Goal: Task Accomplishment & Management: Manage account settings

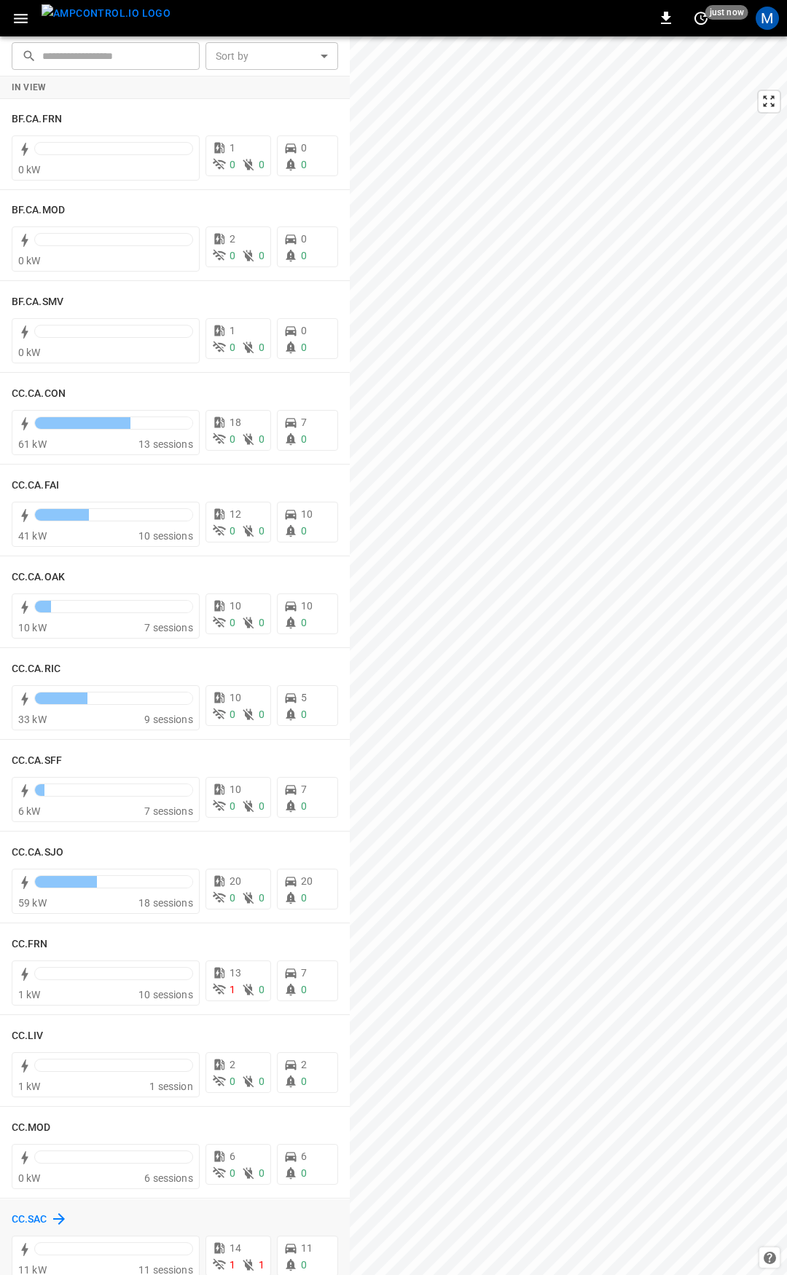
click at [27, 1222] on h6 "CC.SAC" at bounding box center [30, 1220] width 36 height 16
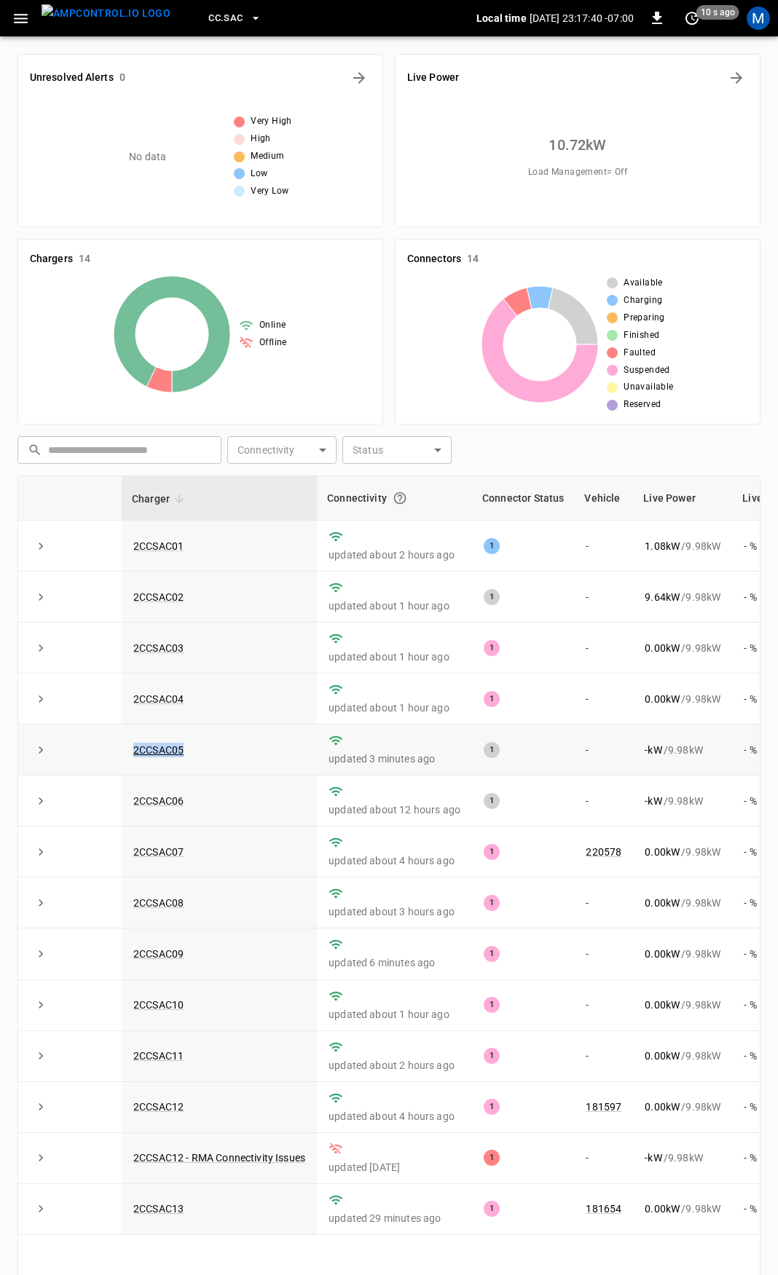
drag, startPoint x: 222, startPoint y: 741, endPoint x: 128, endPoint y: 753, distance: 94.8
click at [128, 753] on td "2CCSAC05" at bounding box center [219, 750] width 195 height 51
copy link "2CCSAC05"
click at [173, 750] on link "2CCSAC05" at bounding box center [158, 750] width 56 height 17
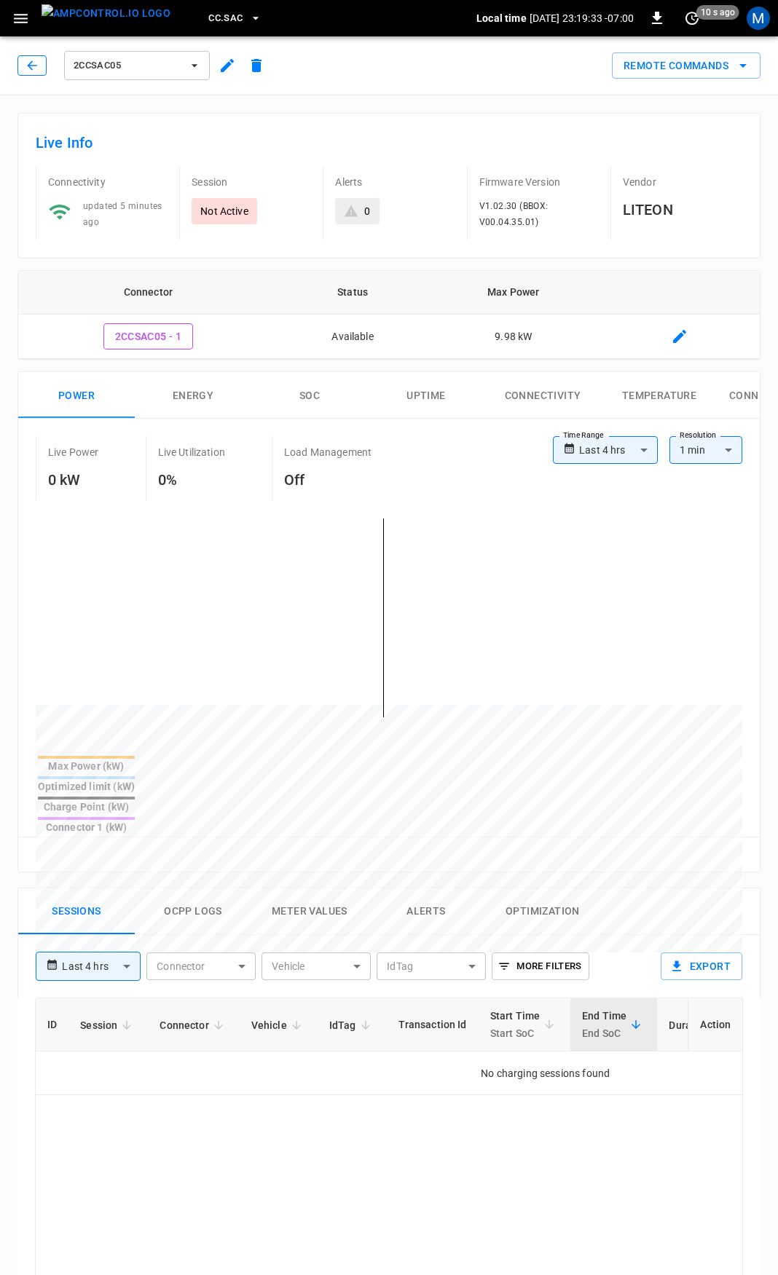
click at [41, 73] on button "button" at bounding box center [31, 65] width 29 height 20
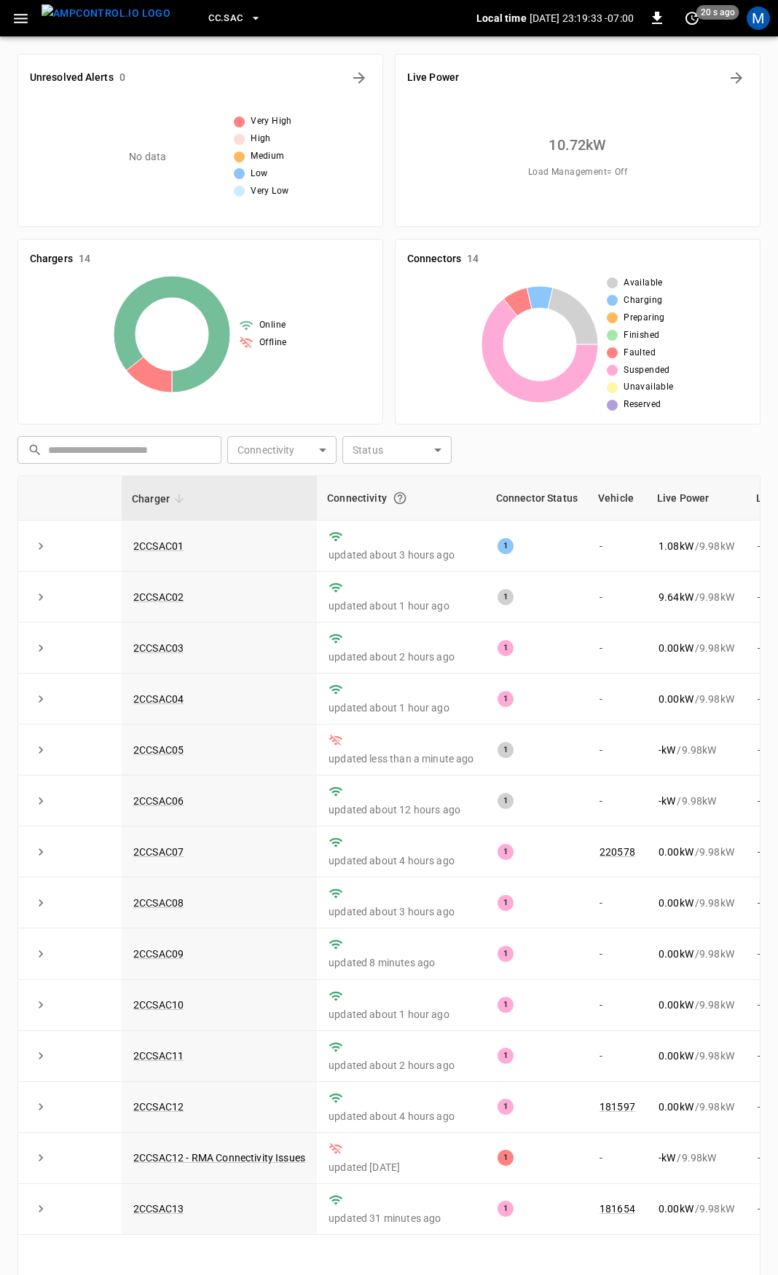
click at [20, 25] on button "button" at bounding box center [21, 18] width 30 height 27
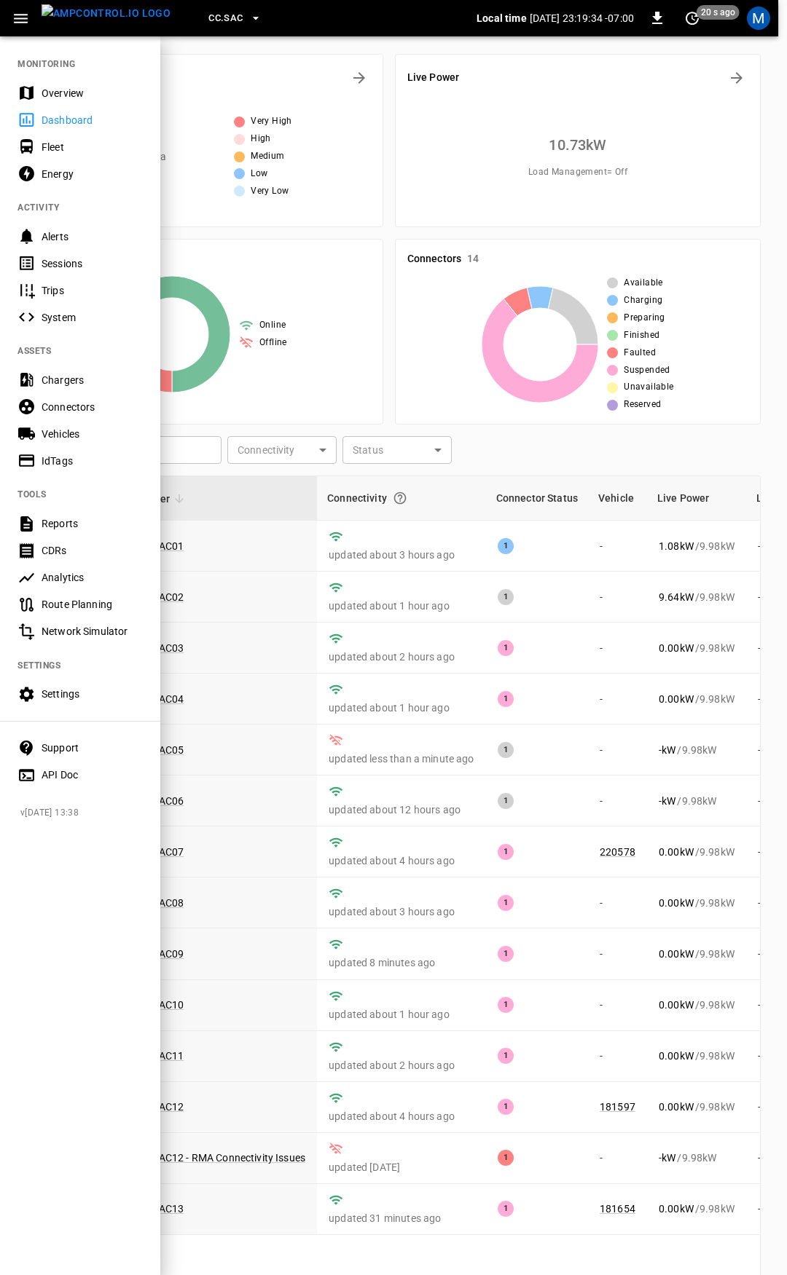
click at [48, 103] on div "Overview" at bounding box center [80, 92] width 160 height 27
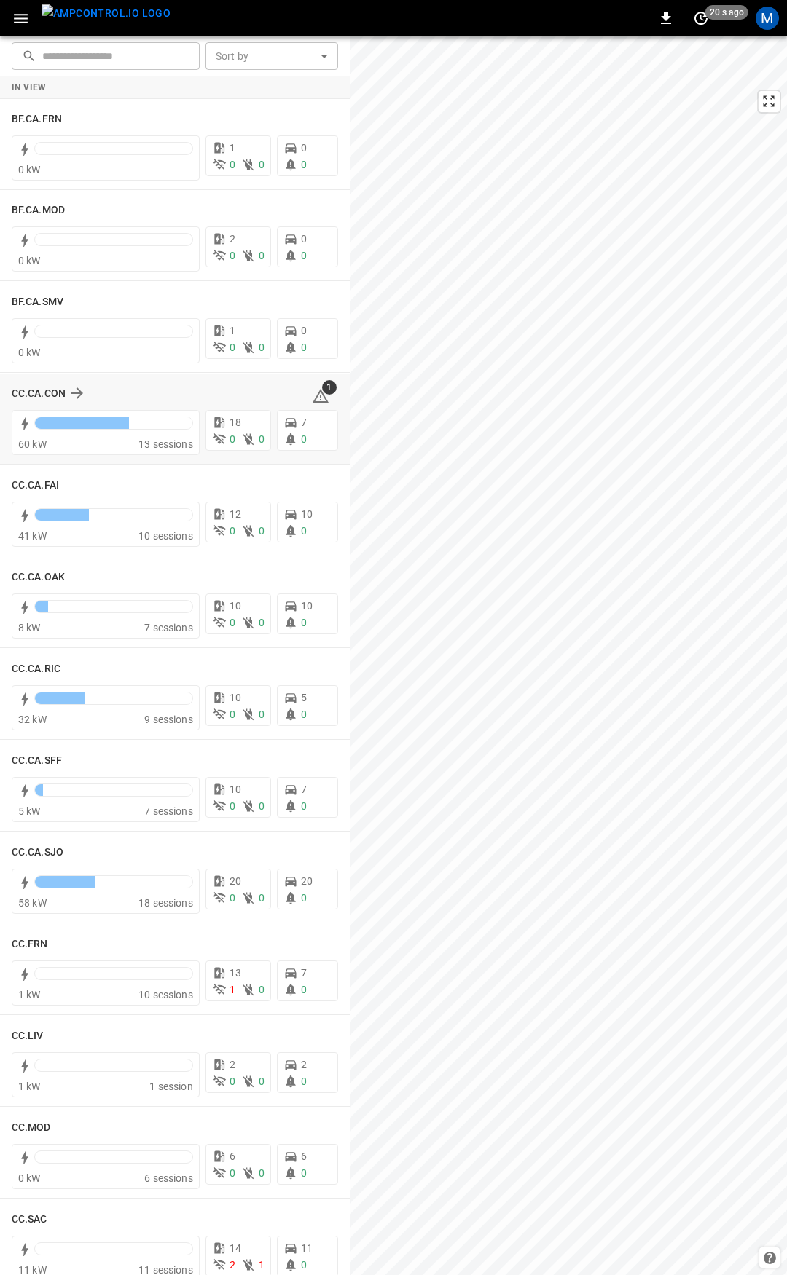
click at [312, 394] on icon at bounding box center [320, 396] width 17 height 17
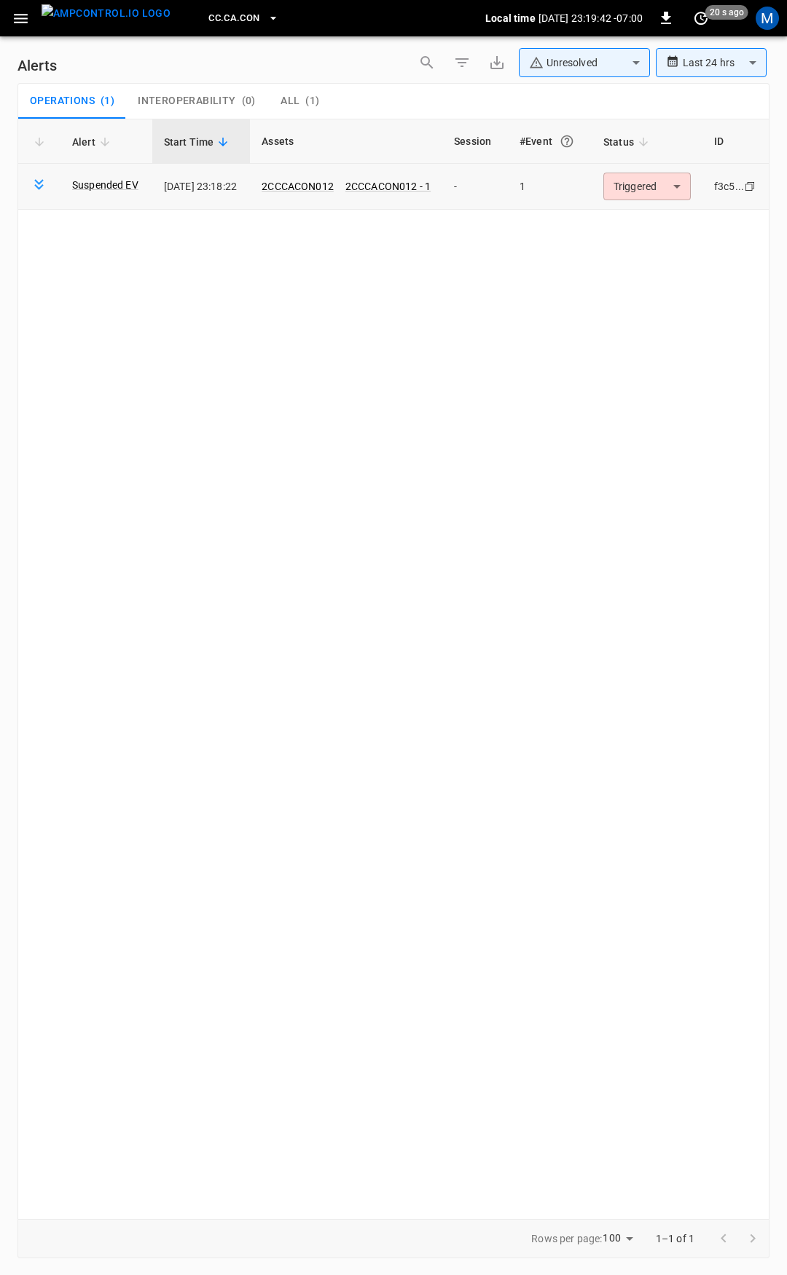
click at [665, 186] on body "**********" at bounding box center [393, 635] width 787 height 1270
click at [31, 25] on button "button" at bounding box center [21, 18] width 30 height 27
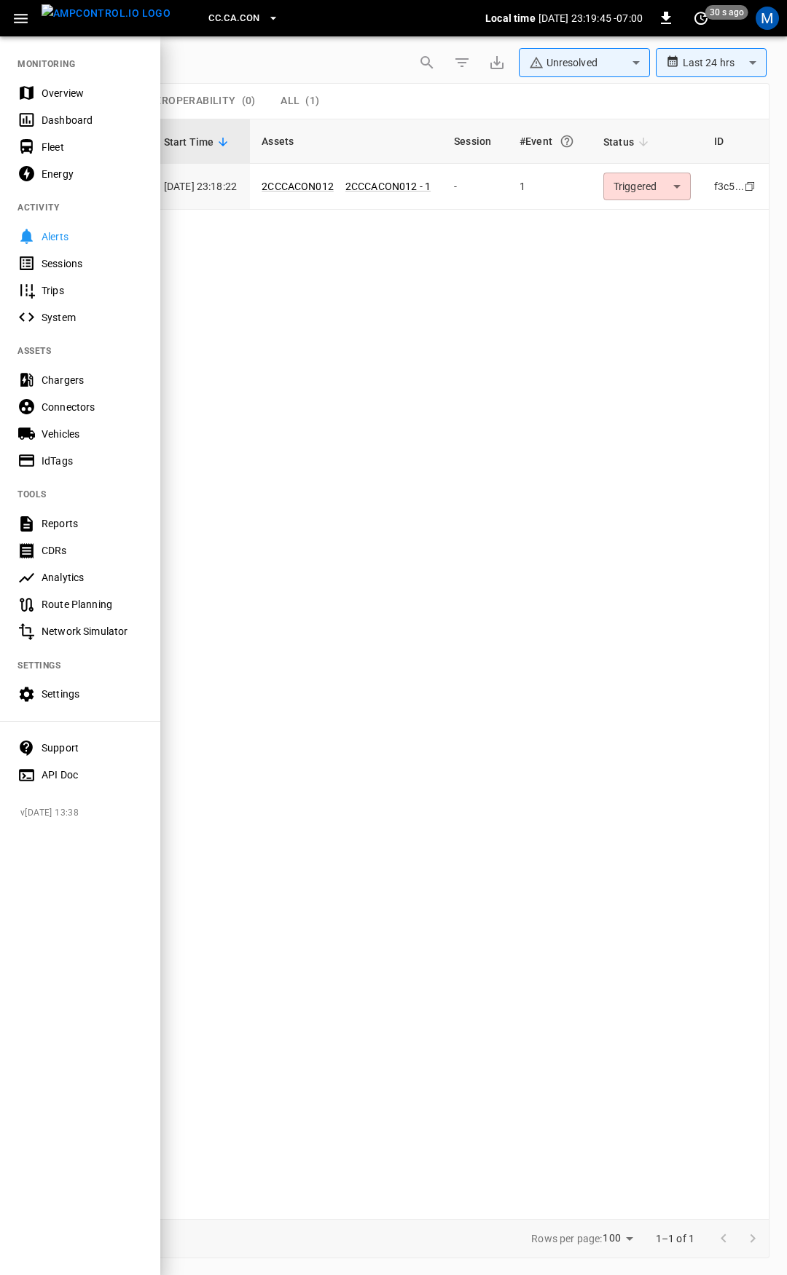
click at [656, 191] on div at bounding box center [393, 637] width 787 height 1275
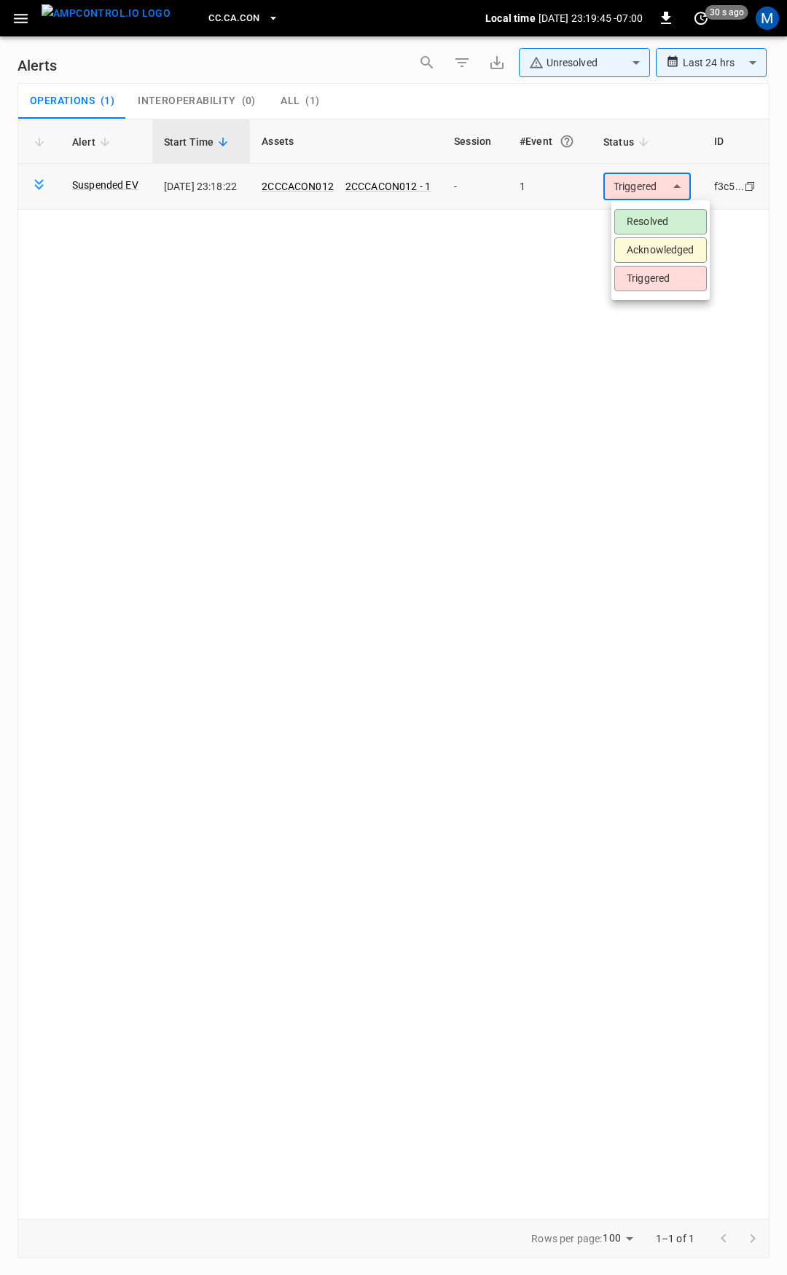
click at [660, 194] on body "**********" at bounding box center [393, 635] width 787 height 1270
click at [660, 222] on li "Resolved" at bounding box center [660, 221] width 93 height 25
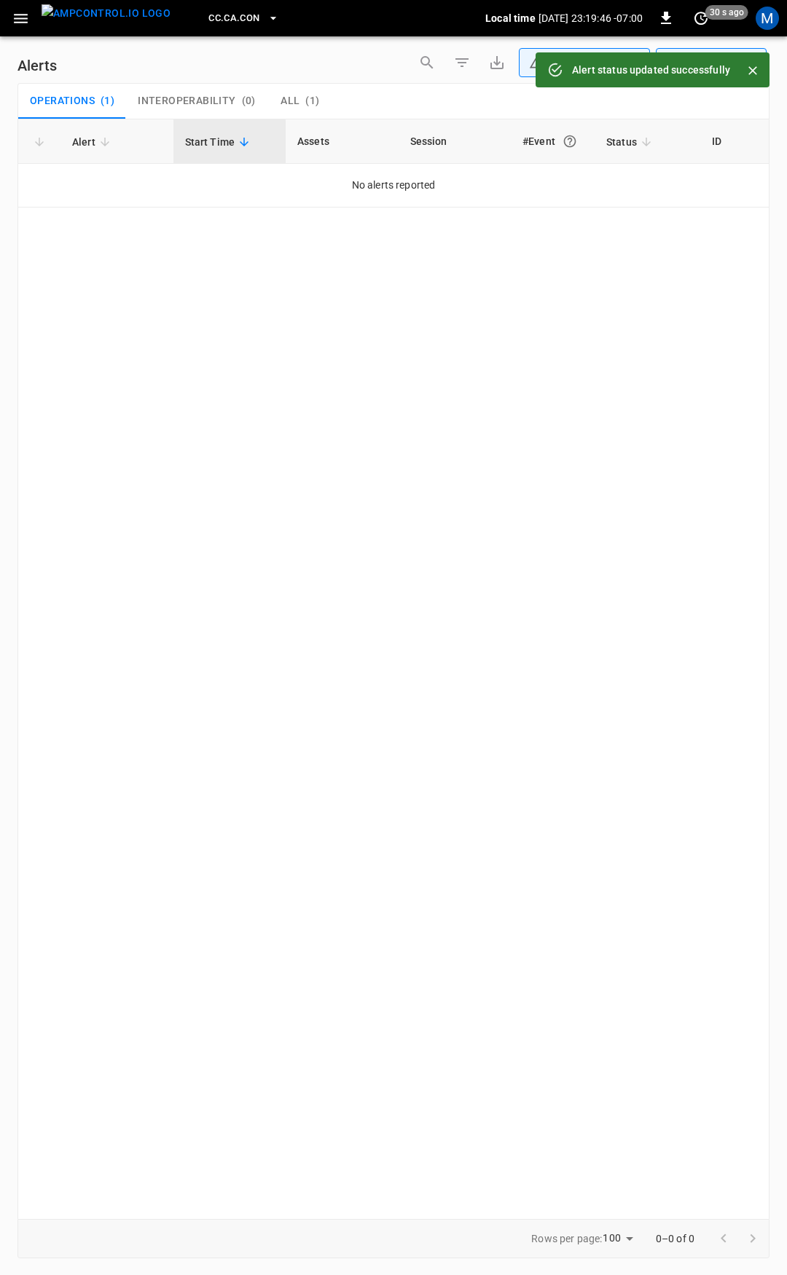
click at [28, 23] on icon "button" at bounding box center [21, 18] width 18 height 18
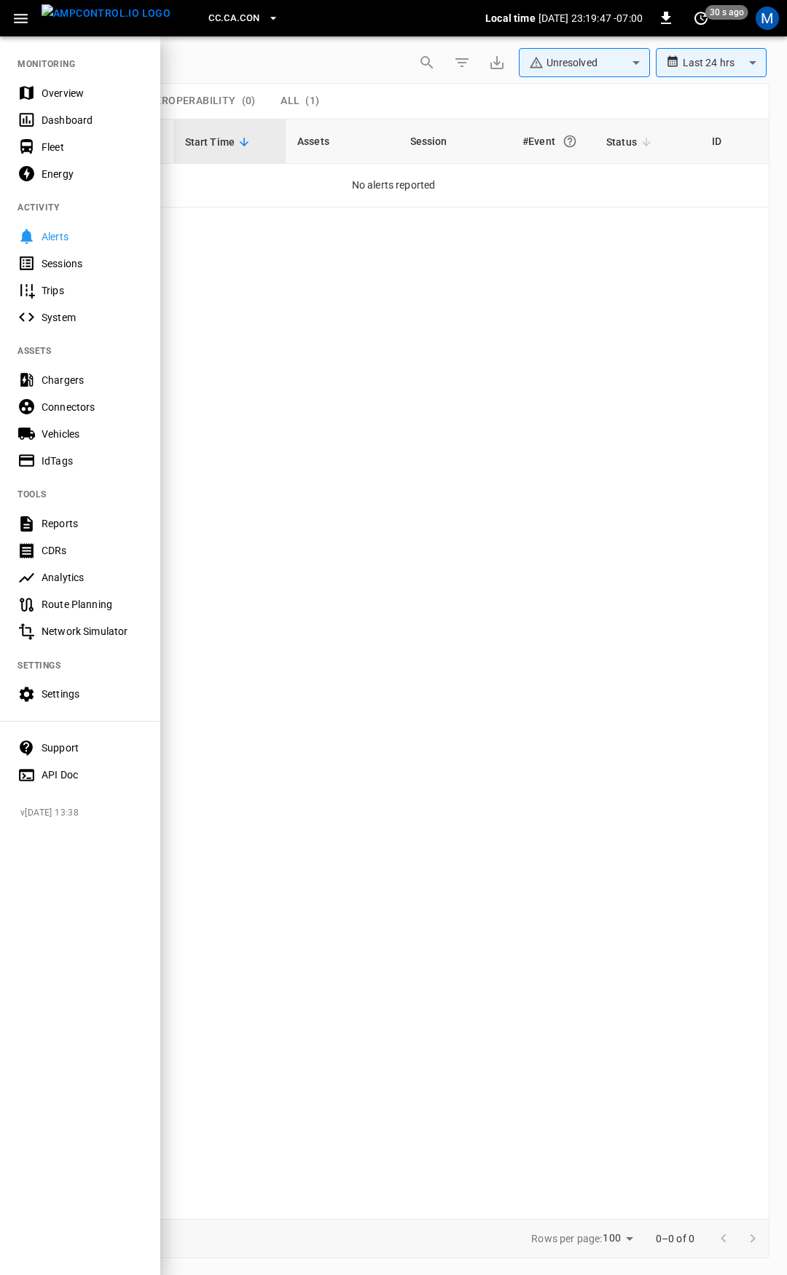
click at [42, 86] on div "Overview" at bounding box center [92, 93] width 101 height 15
